Goal: Task Accomplishment & Management: Use online tool/utility

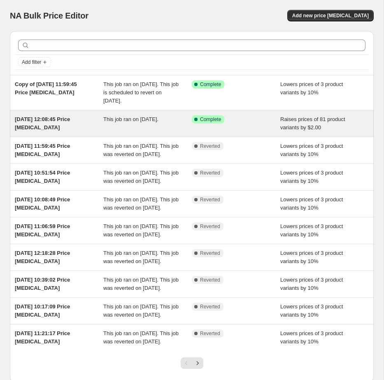
click at [42, 121] on span "[DATE] 12:08:45 Price [MEDICAL_DATA]" at bounding box center [42, 123] width 55 height 14
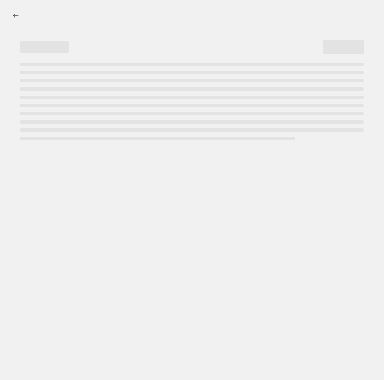
select select "by"
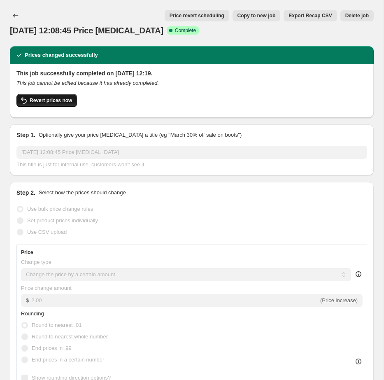
click at [49, 98] on span "Revert prices now" at bounding box center [51, 100] width 42 height 7
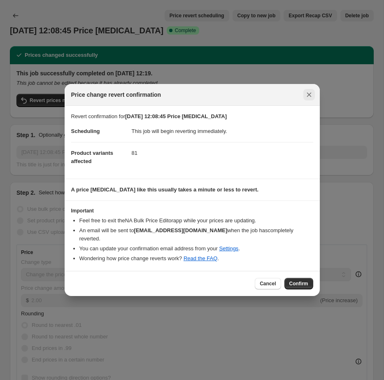
click at [311, 95] on icon "Close" at bounding box center [309, 95] width 8 height 8
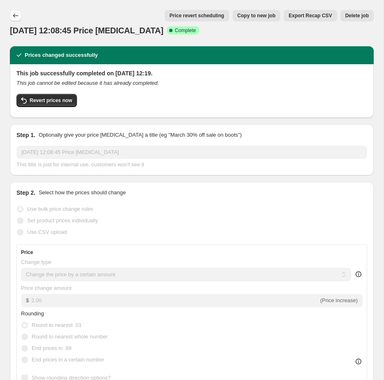
click at [18, 12] on icon "Price change jobs" at bounding box center [16, 16] width 8 height 8
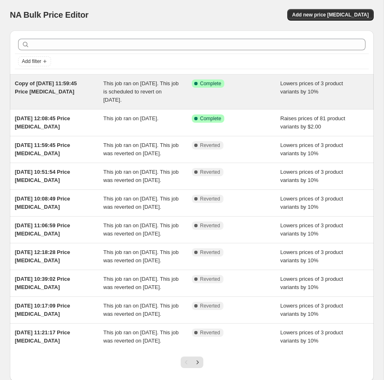
click at [57, 95] on span "Copy of [DATE] 11:59:45 Price [MEDICAL_DATA]" at bounding box center [46, 87] width 62 height 14
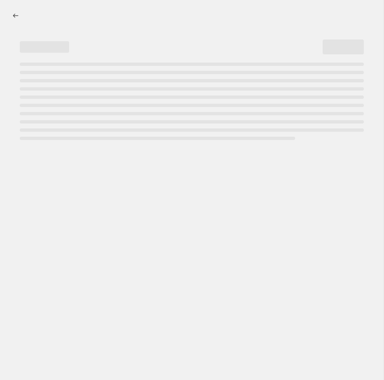
select select "percentage"
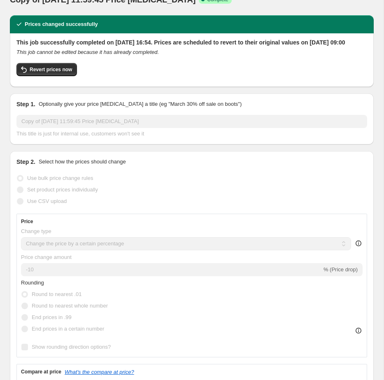
scroll to position [37, 0]
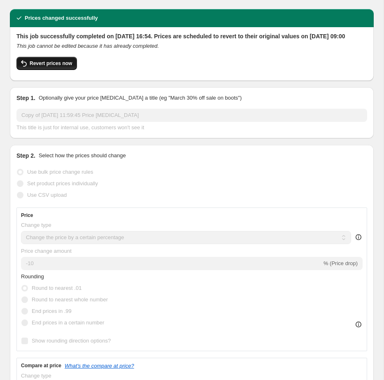
click at [43, 67] on span "Revert prices now" at bounding box center [51, 63] width 42 height 7
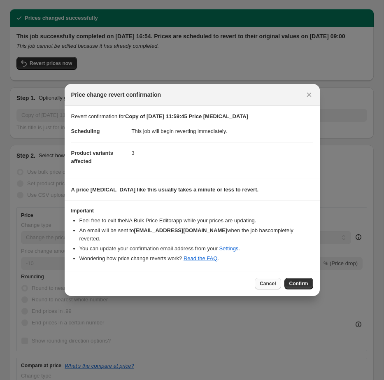
click at [276, 286] on button "Cancel" at bounding box center [268, 284] width 26 height 12
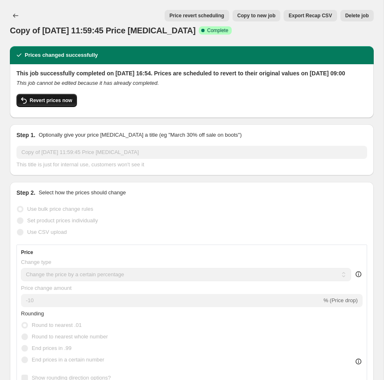
click at [45, 104] on button "Revert prices now" at bounding box center [46, 100] width 61 height 13
checkbox input "false"
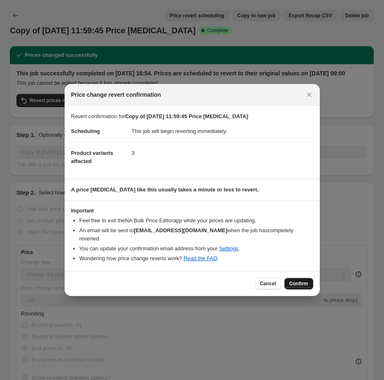
click at [302, 284] on span "Confirm" at bounding box center [298, 283] width 19 height 7
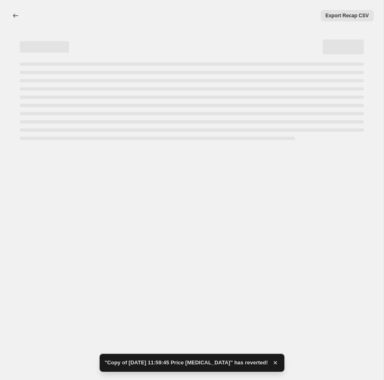
select select "percentage"
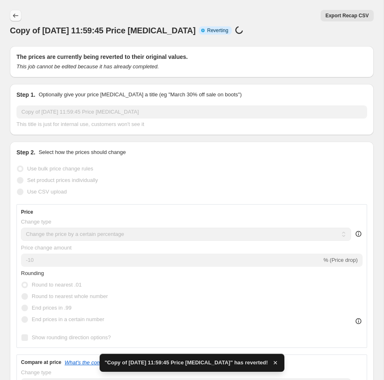
checkbox input "true"
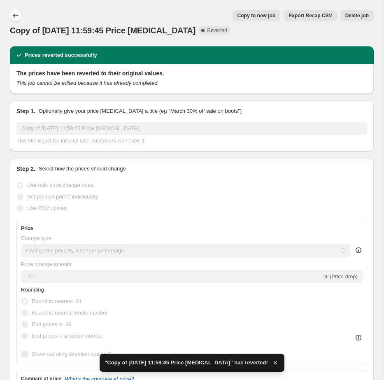
click at [14, 16] on icon "Price change jobs" at bounding box center [15, 16] width 5 height 4
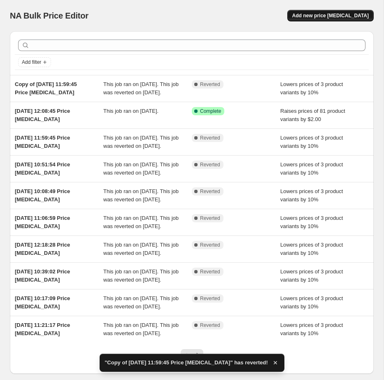
click at [317, 14] on span "Add new price [MEDICAL_DATA]" at bounding box center [330, 15] width 77 height 7
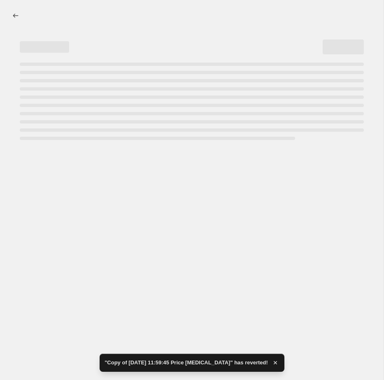
select select "percentage"
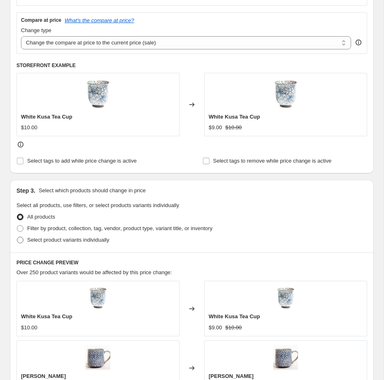
click at [28, 244] on span "Select product variants individually" at bounding box center [68, 240] width 82 height 8
click at [17, 237] on input "Select product variants individually" at bounding box center [17, 237] width 0 height 0
radio input "true"
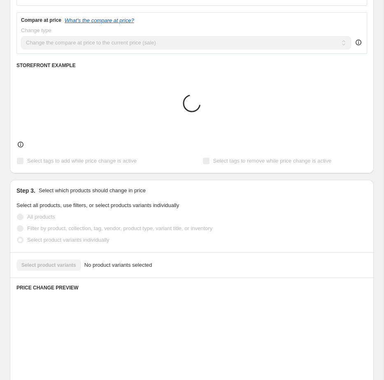
scroll to position [370, 0]
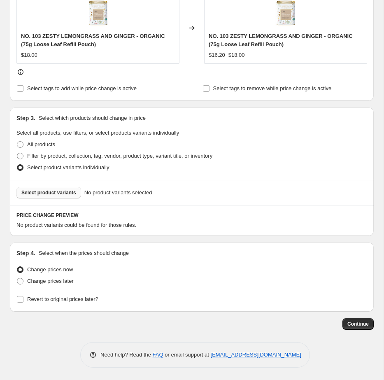
click at [56, 191] on span "Select product variants" at bounding box center [48, 192] width 55 height 7
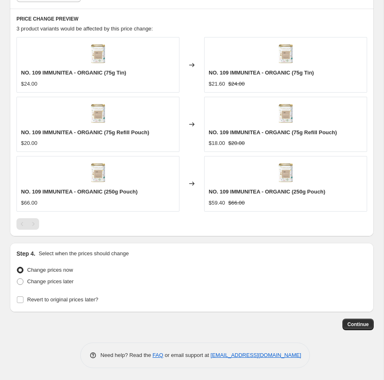
scroll to position [556, 0]
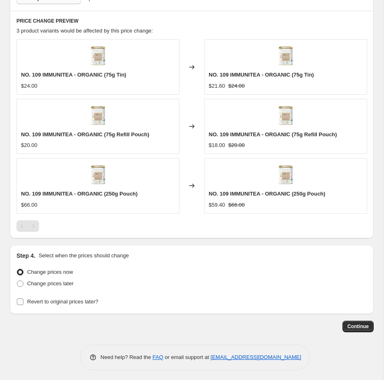
click at [19, 300] on input "Revert to original prices later?" at bounding box center [20, 301] width 7 height 7
checkbox input "true"
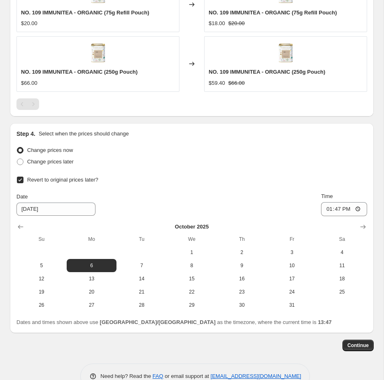
scroll to position [699, 0]
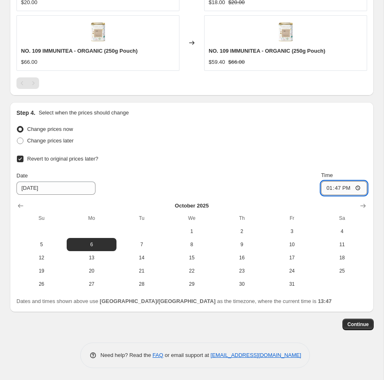
click at [348, 188] on input "13:47" at bounding box center [344, 188] width 46 height 14
click at [357, 187] on input "13:47" at bounding box center [344, 188] width 46 height 14
type input "09:00"
click at [252, 167] on div "Revert to original prices later? Date [DATE] Time 09:00 [DATE] Su Mo Tu We Th F…" at bounding box center [191, 222] width 351 height 138
click at [352, 319] on button "Continue" at bounding box center [358, 325] width 31 height 12
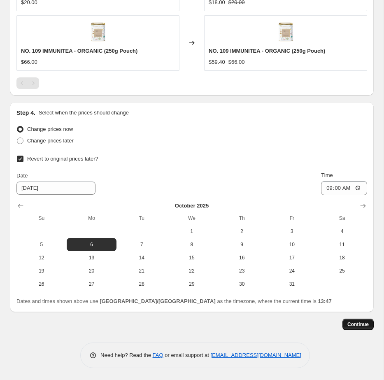
scroll to position [0, 0]
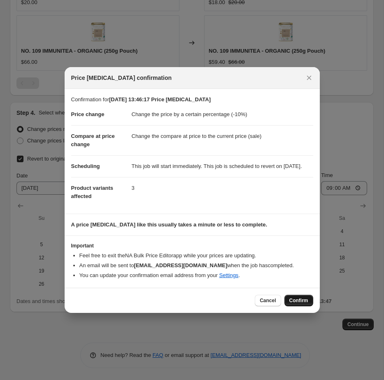
click at [296, 303] on span "Confirm" at bounding box center [298, 300] width 19 height 7
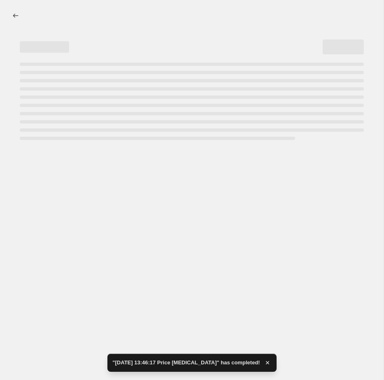
select select "percentage"
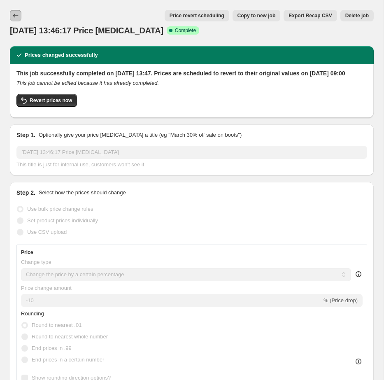
click at [16, 18] on icon "Price change jobs" at bounding box center [16, 16] width 8 height 8
